Goal: Use online tool/utility: Utilize a website feature to perform a specific function

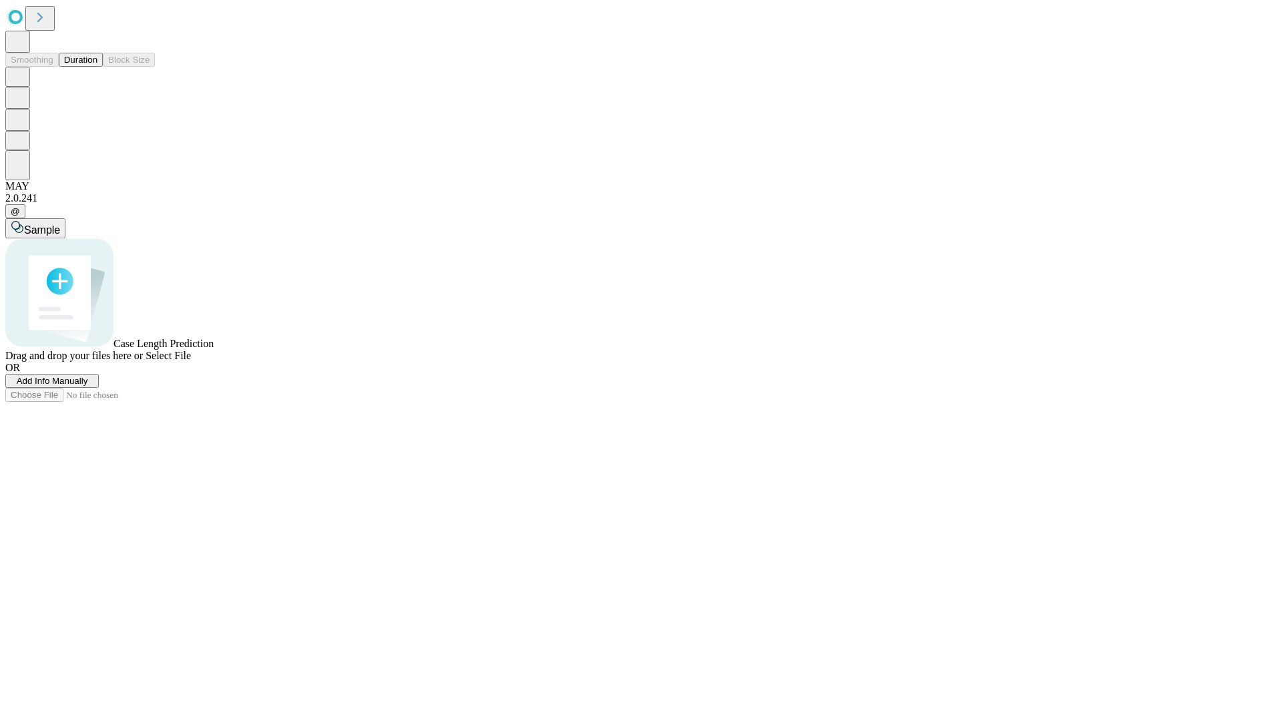
click at [88, 386] on span "Add Info Manually" at bounding box center [52, 381] width 71 height 10
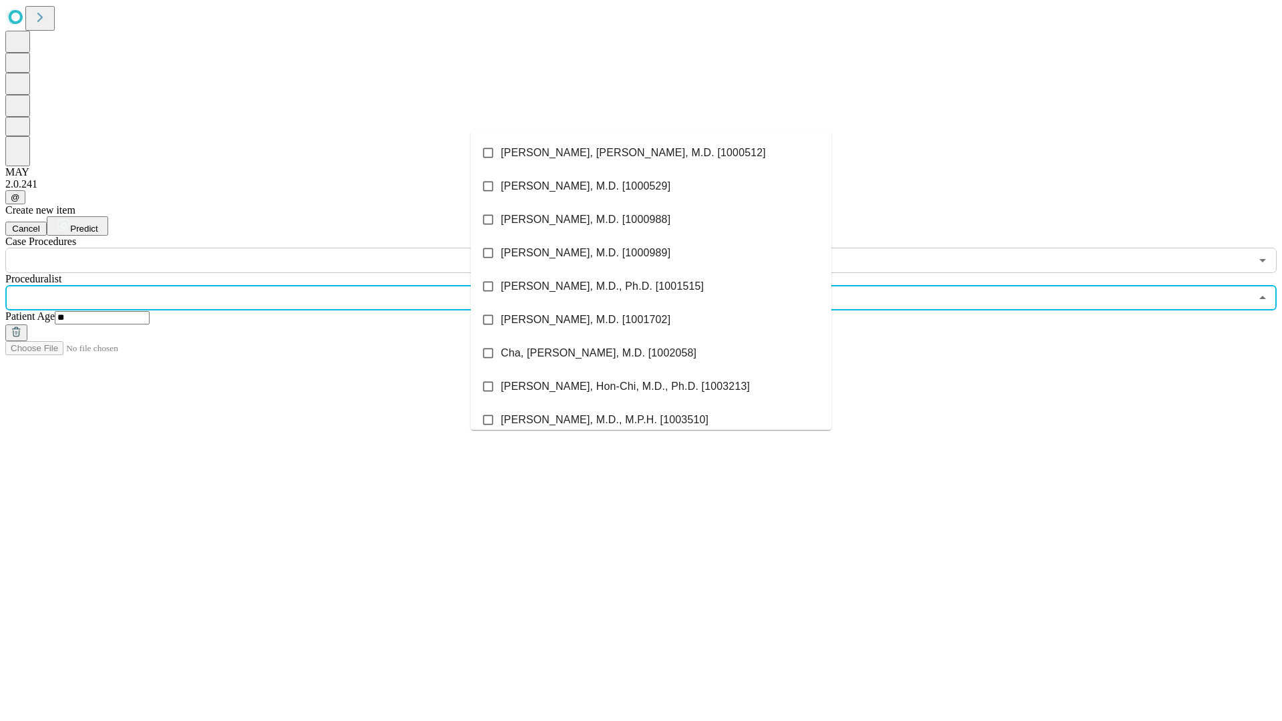
click at [651, 153] on li "[PERSON_NAME], [PERSON_NAME], M.D. [1000512]" at bounding box center [651, 152] width 361 height 33
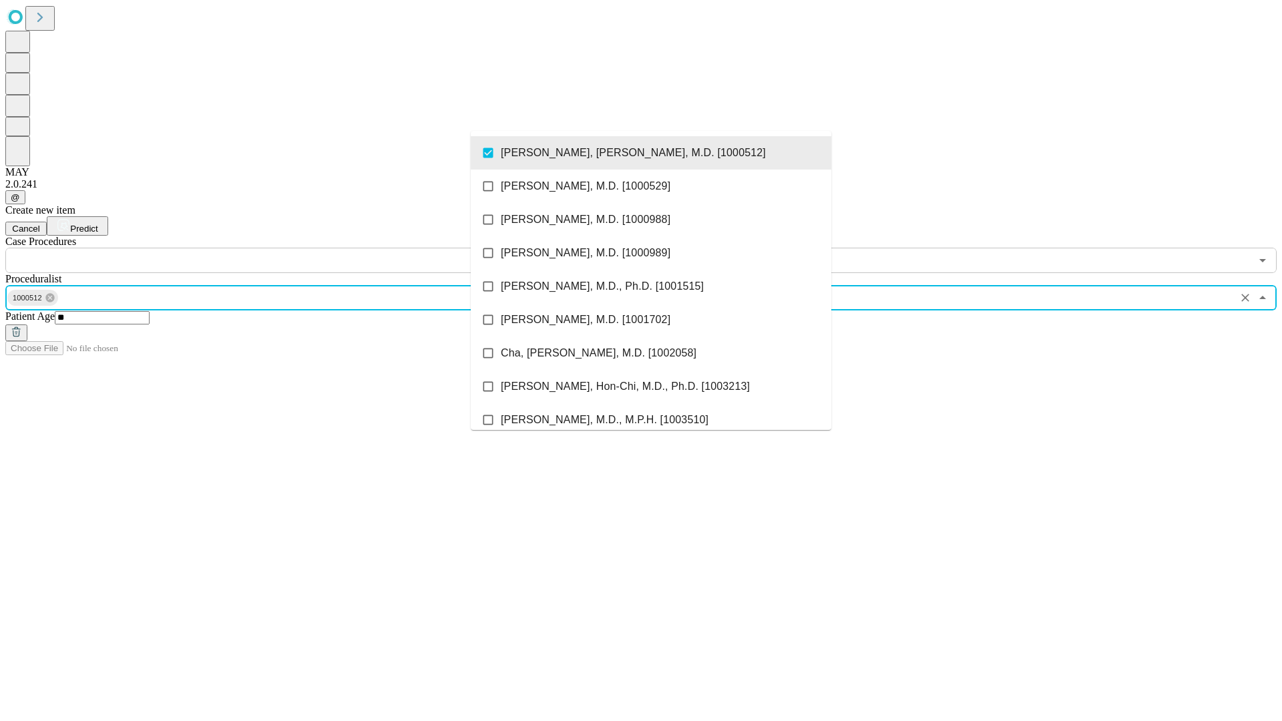
click at [280, 248] on input "text" at bounding box center [627, 260] width 1245 height 25
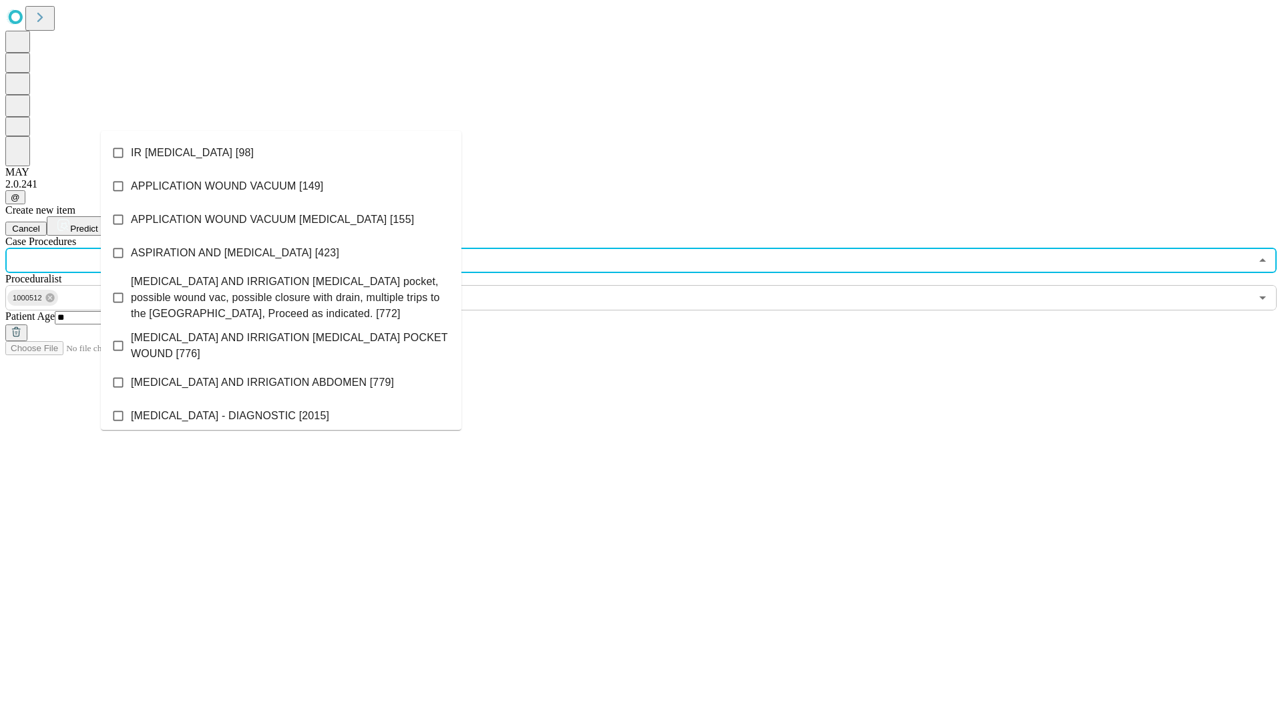
click at [281, 153] on li "IR [MEDICAL_DATA] [98]" at bounding box center [281, 152] width 361 height 33
click at [97, 224] on span "Predict" at bounding box center [83, 229] width 27 height 10
